Goal: Task Accomplishment & Management: Manage account settings

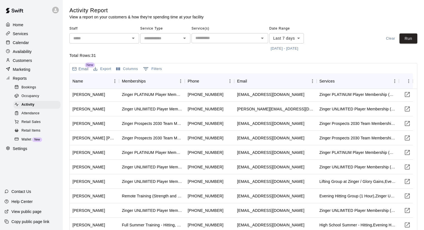
scroll to position [167, 0]
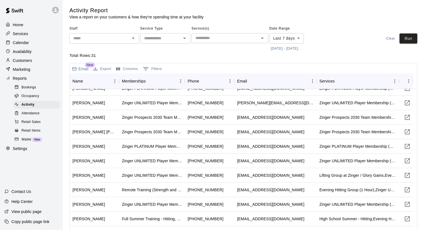
click at [29, 62] on p "Customers" at bounding box center [22, 61] width 19 height 6
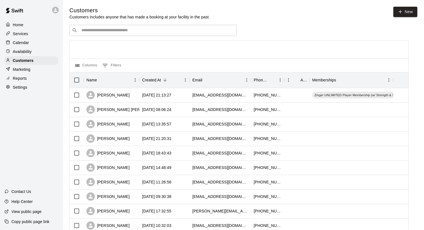
click at [123, 32] on input "Search customers by name or email" at bounding box center [157, 31] width 154 height 6
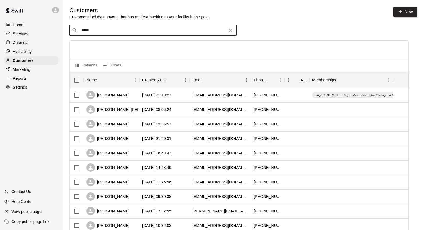
type input "*****"
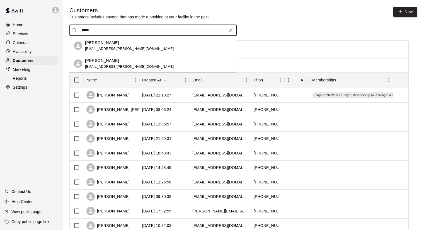
click at [119, 44] on div "[PERSON_NAME] [EMAIL_ADDRESS][PERSON_NAME][DOMAIN_NAME]" at bounding box center [158, 46] width 147 height 12
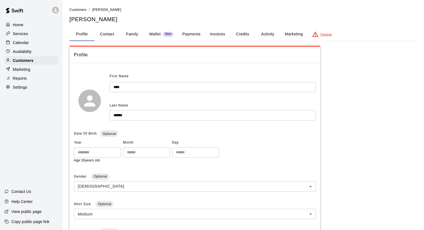
click at [193, 33] on button "Payments" at bounding box center [191, 34] width 27 height 13
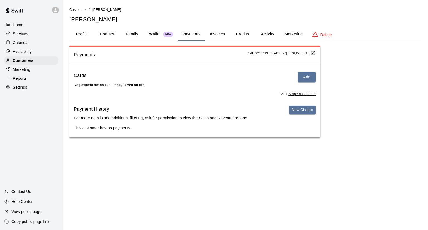
click at [210, 34] on button "Invoices" at bounding box center [217, 34] width 25 height 13
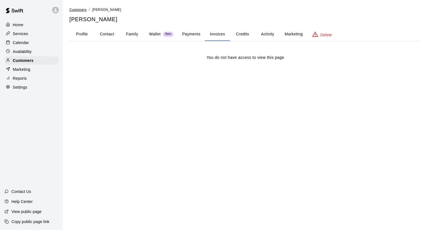
click at [71, 9] on span "Customers" at bounding box center [77, 10] width 17 height 4
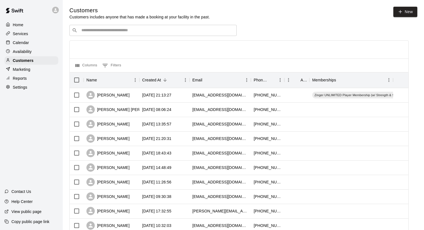
click at [121, 35] on div "​ ​" at bounding box center [152, 30] width 167 height 11
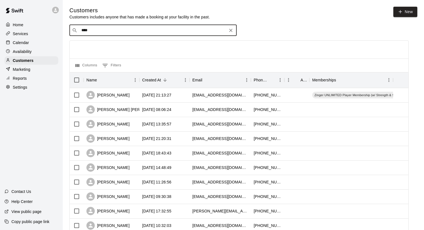
type input "*****"
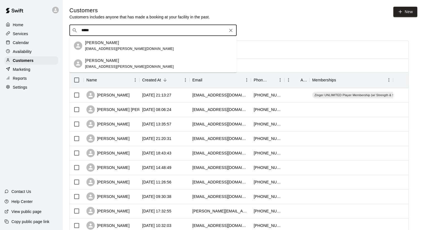
click at [105, 66] on span "[EMAIL_ADDRESS][PERSON_NAME][DOMAIN_NAME]" at bounding box center [129, 67] width 89 height 4
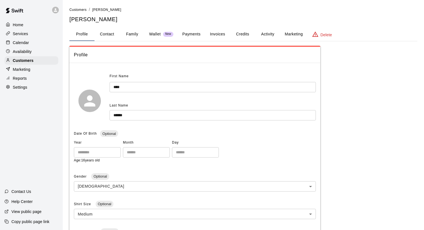
click at [185, 32] on button "Payments" at bounding box center [191, 34] width 27 height 13
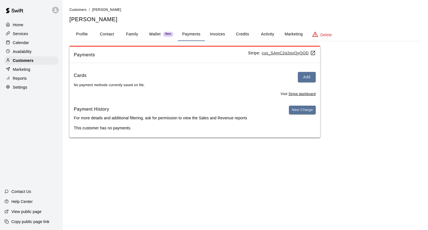
click at [216, 37] on button "Invoices" at bounding box center [217, 34] width 25 height 13
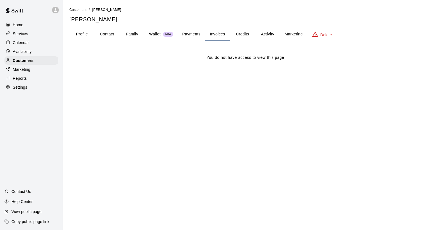
click at [194, 38] on button "Payments" at bounding box center [191, 34] width 27 height 13
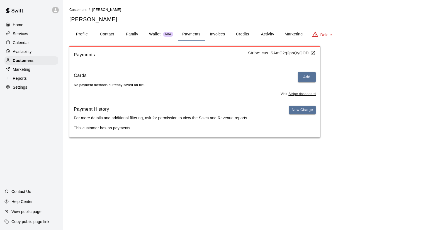
click at [86, 31] on button "Profile" at bounding box center [81, 34] width 25 height 13
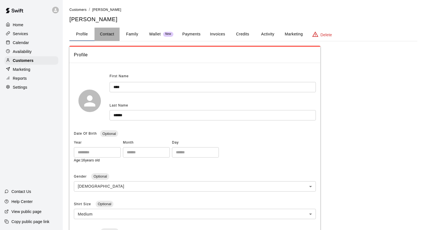
click at [99, 31] on button "Contact" at bounding box center [106, 34] width 25 height 13
select select "**"
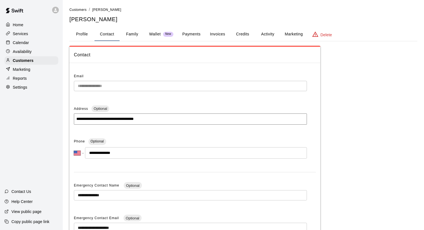
click at [134, 31] on button "Family" at bounding box center [132, 34] width 25 height 13
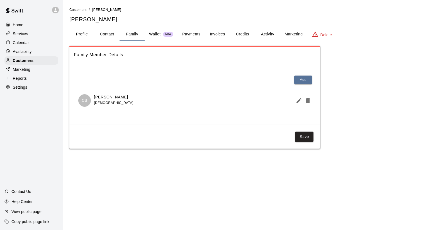
click at [155, 33] on p "Wallet" at bounding box center [155, 34] width 12 height 6
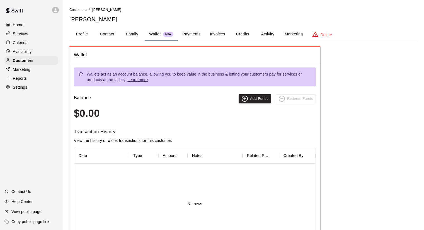
click at [187, 33] on button "Payments" at bounding box center [191, 34] width 27 height 13
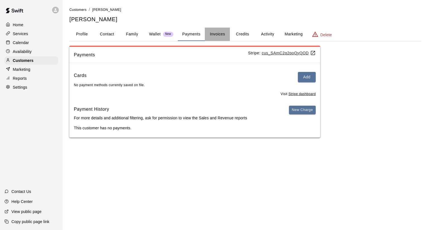
click at [219, 36] on button "Invoices" at bounding box center [217, 34] width 25 height 13
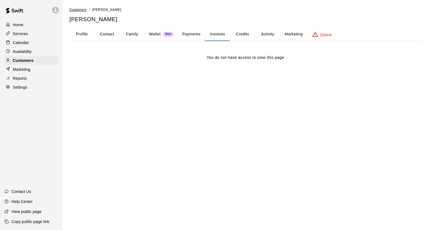
click at [77, 11] on span "Customers" at bounding box center [77, 10] width 17 height 4
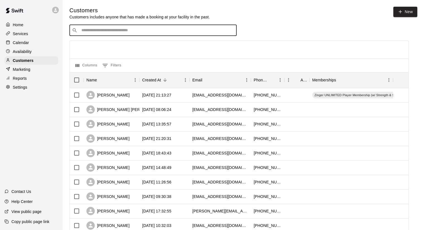
click at [93, 30] on input "Search customers by name or email" at bounding box center [157, 31] width 154 height 6
type input "*****"
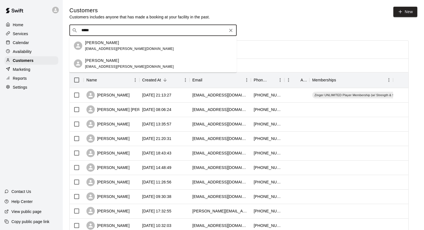
click at [98, 40] on p "[PERSON_NAME]" at bounding box center [102, 43] width 34 height 6
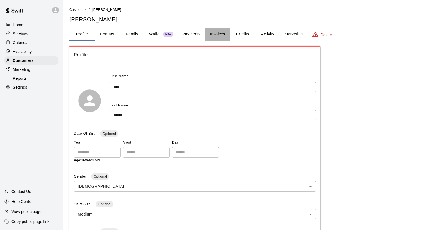
click at [213, 35] on button "Invoices" at bounding box center [217, 34] width 25 height 13
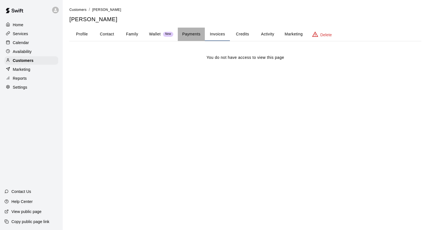
click at [189, 35] on button "Payments" at bounding box center [191, 34] width 27 height 13
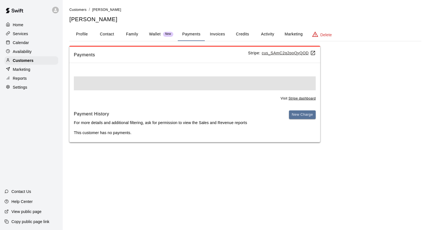
click at [161, 37] on button "Wallet New" at bounding box center [161, 34] width 33 height 13
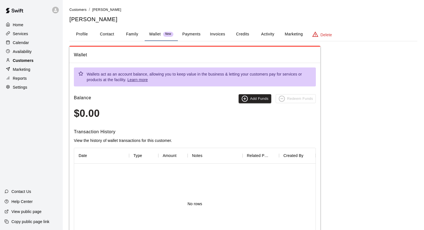
click at [26, 63] on p "Customers" at bounding box center [23, 61] width 21 height 6
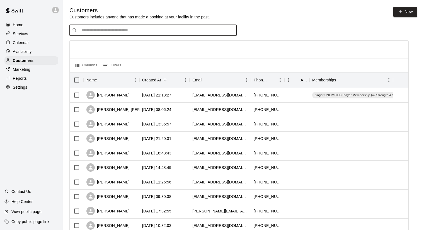
click at [99, 30] on input "Search customers by name or email" at bounding box center [157, 31] width 154 height 6
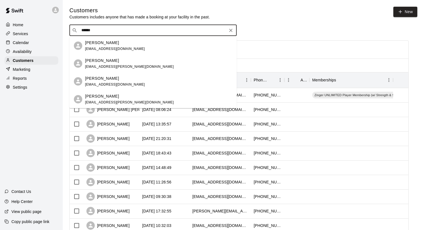
type input "******"
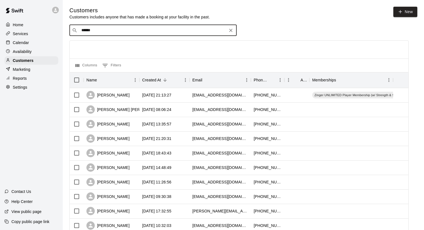
click at [100, 33] on input "******" at bounding box center [153, 31] width 146 height 6
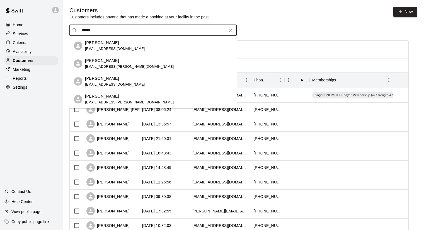
click at [73, 30] on icon "Search customers by name or email" at bounding box center [75, 31] width 6 height 6
click at [99, 83] on span "[EMAIL_ADDRESS][DOMAIN_NAME]" at bounding box center [115, 85] width 60 height 4
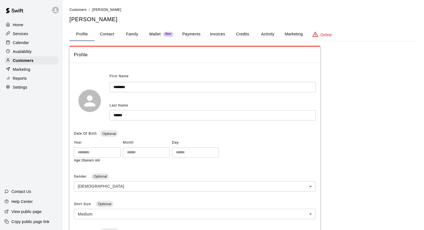
click at [160, 32] on p "Wallet" at bounding box center [155, 34] width 12 height 6
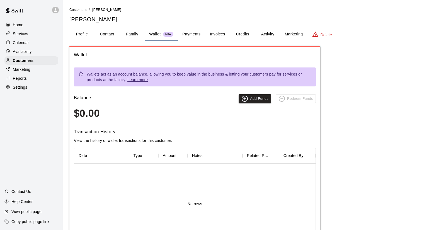
click at [182, 30] on button "Payments" at bounding box center [191, 34] width 27 height 13
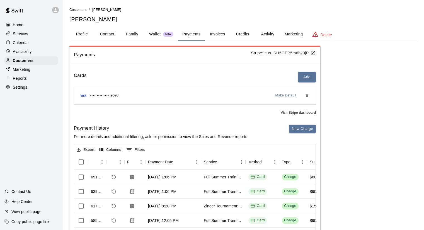
scroll to position [51, 0]
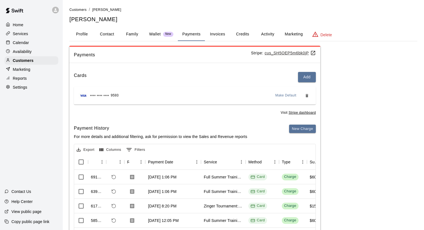
click at [212, 35] on button "Invoices" at bounding box center [217, 34] width 25 height 13
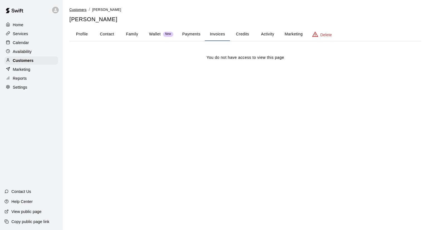
click at [77, 10] on span "Customers" at bounding box center [77, 10] width 17 height 4
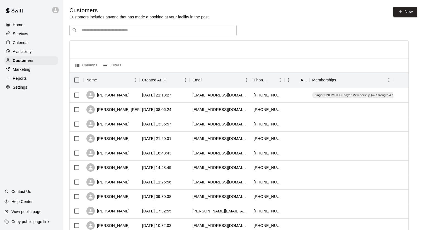
click at [134, 29] on input "Search customers by name or email" at bounding box center [157, 31] width 154 height 6
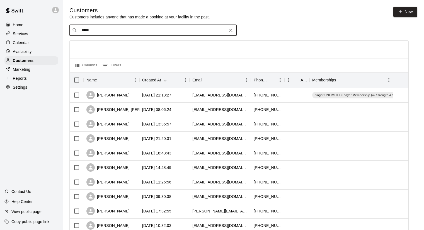
type input "******"
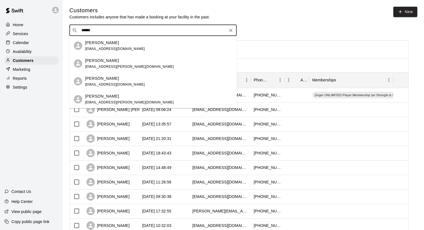
click at [124, 48] on span "[EMAIL_ADDRESS][DOMAIN_NAME]" at bounding box center [115, 49] width 60 height 4
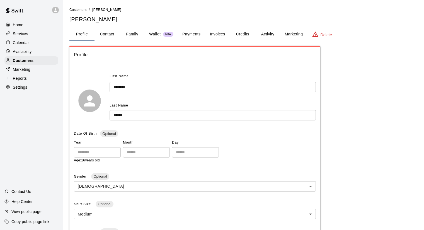
click at [189, 34] on button "Payments" at bounding box center [191, 34] width 27 height 13
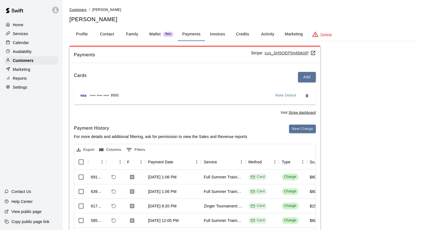
click at [80, 9] on span "Customers" at bounding box center [77, 10] width 17 height 4
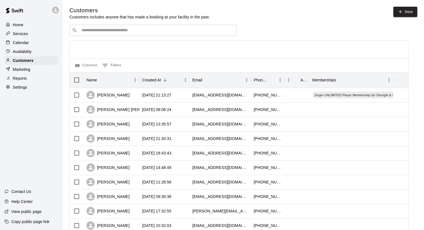
click at [108, 28] on div "​ ​" at bounding box center [152, 30] width 167 height 11
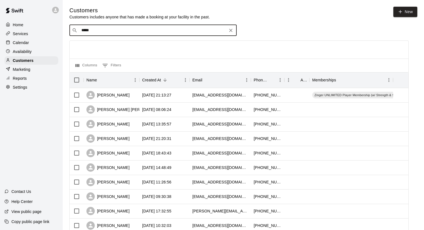
type input "******"
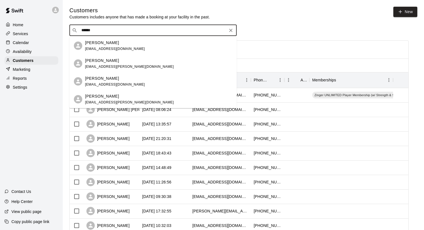
click at [97, 78] on p "[PERSON_NAME]" at bounding box center [102, 79] width 34 height 6
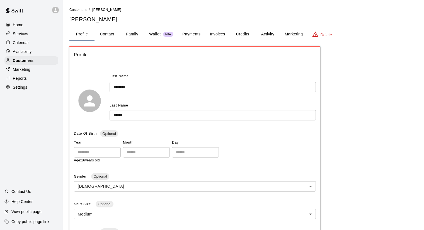
click at [159, 32] on p "Wallet" at bounding box center [155, 34] width 12 height 6
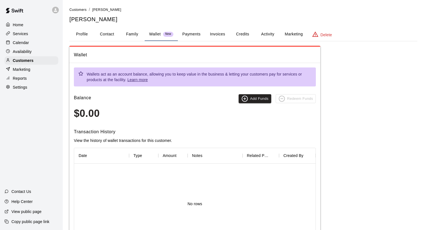
click at [196, 34] on button "Payments" at bounding box center [191, 34] width 27 height 13
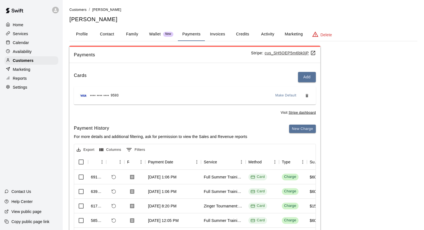
scroll to position [51, 0]
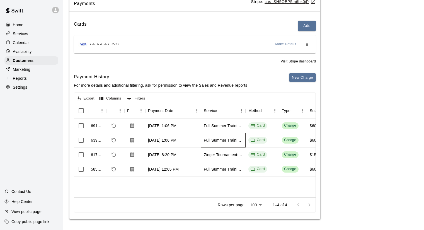
click at [214, 143] on div "Full Summer Training - Hitting" at bounding box center [223, 140] width 45 height 14
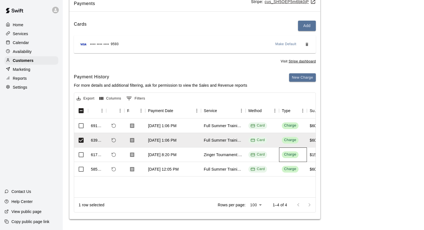
click at [287, 156] on div "Charge" at bounding box center [290, 154] width 12 height 5
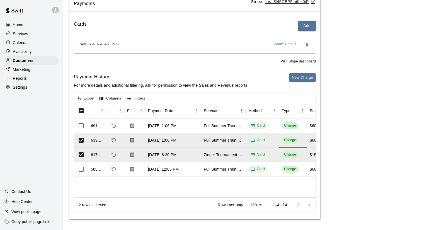
click at [289, 155] on div "Charge" at bounding box center [290, 154] width 12 height 5
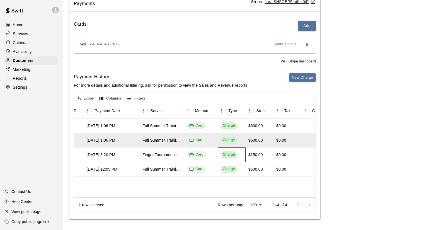
scroll to position [0, 0]
